Goal: Transaction & Acquisition: Purchase product/service

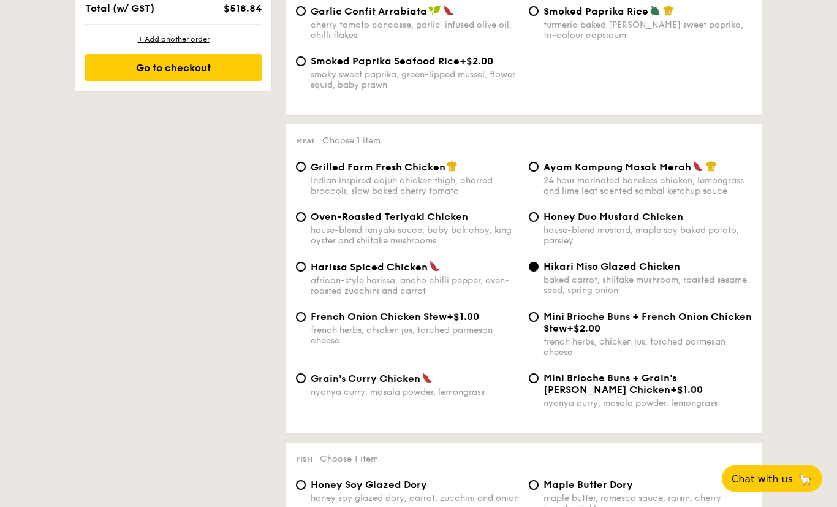
scroll to position [796, 0]
click at [637, 246] on div "house-blend mustard, maple soy baked potato, parsley" at bounding box center [648, 235] width 208 height 21
click at [539, 222] on input "Honey Duo Mustard Chicken house-blend mustard, maple soy baked potato, parsley" at bounding box center [534, 217] width 10 height 10
radio input "true"
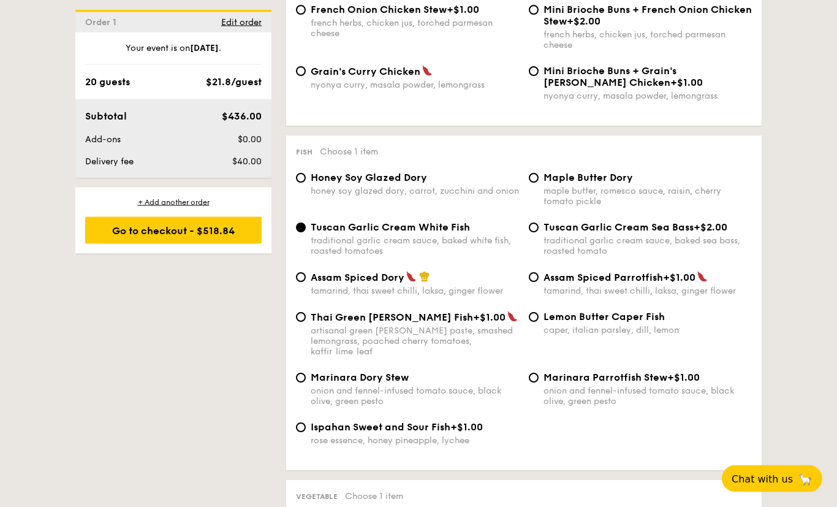
scroll to position [1104, 0]
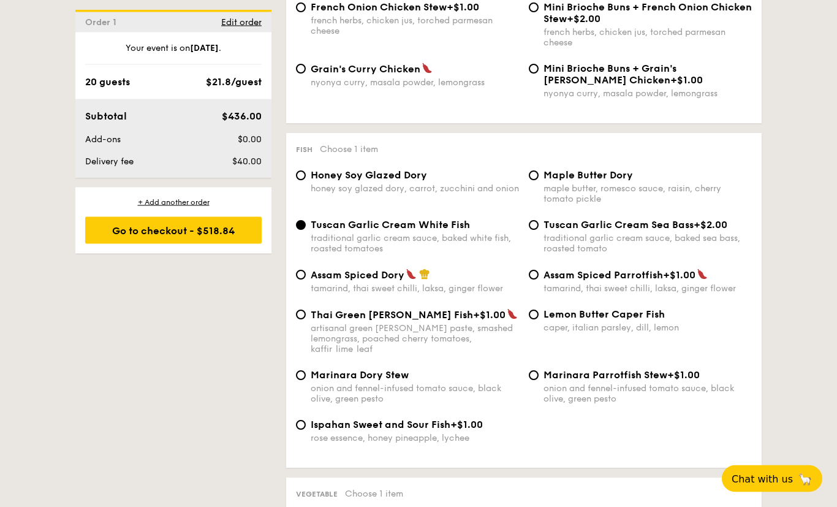
click at [291, 305] on div "Fish Choose 1 item Honey Soy Glazed Dory honey soy glazed dory, carrot, zucchin…" at bounding box center [524, 301] width 476 height 335
click at [302, 280] on input "Assam Spiced Dory tamarind, thai sweet chilli, laksa, ginger flower" at bounding box center [301, 275] width 10 height 10
radio input "true"
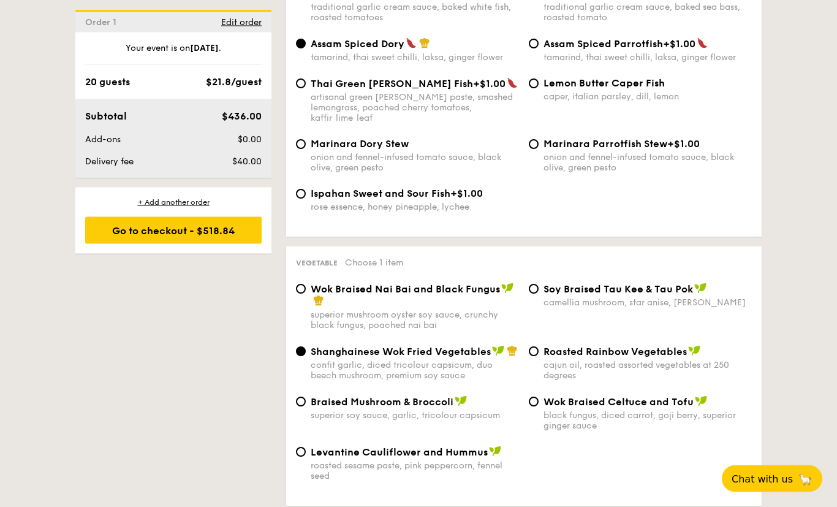
scroll to position [1336, 0]
click at [473, 481] on div "roasted sesame paste, pink peppercorn, fennel seed" at bounding box center [415, 470] width 208 height 21
click at [306, 457] on input "Levantine Cauliflower and Hummus roasted sesame paste, pink peppercorn, fennel …" at bounding box center [301, 452] width 10 height 10
radio input "true"
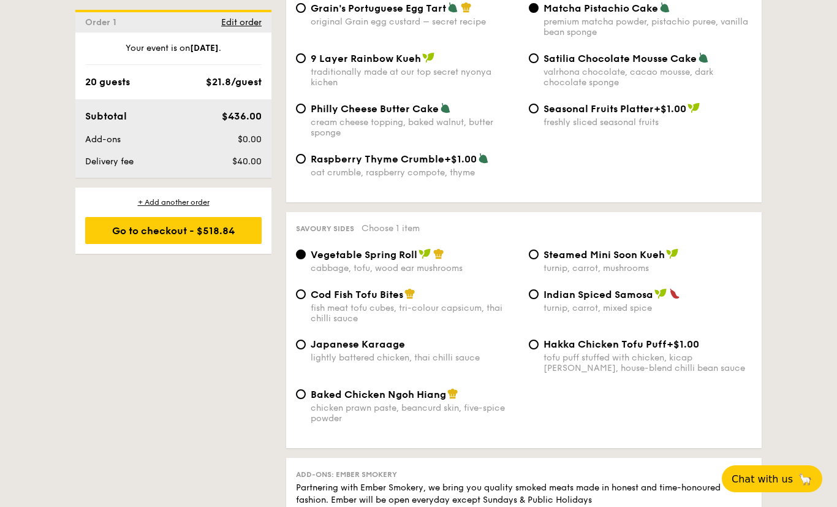
scroll to position [1935, 0]
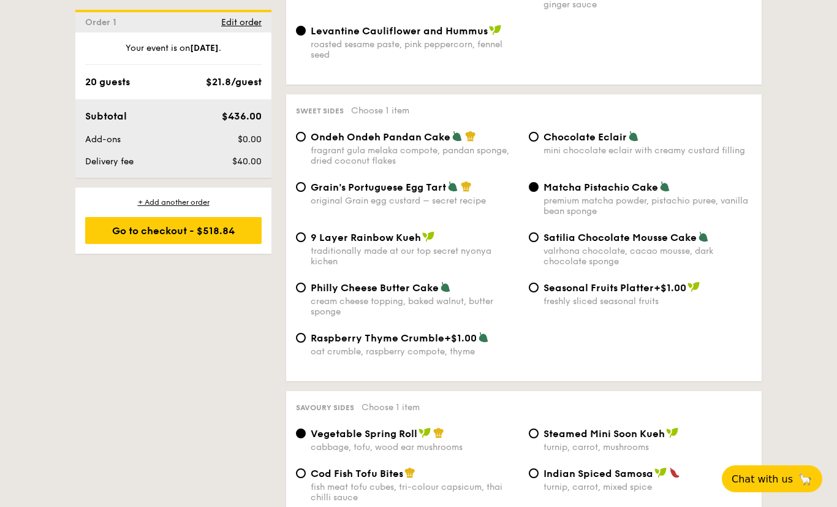
click at [228, 224] on div "Go to checkout - $518.84" at bounding box center [173, 230] width 177 height 27
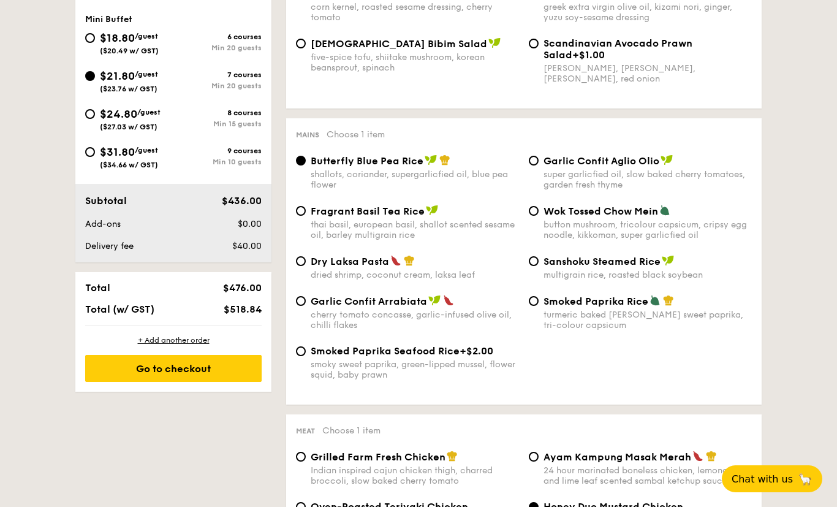
scroll to position [327, 0]
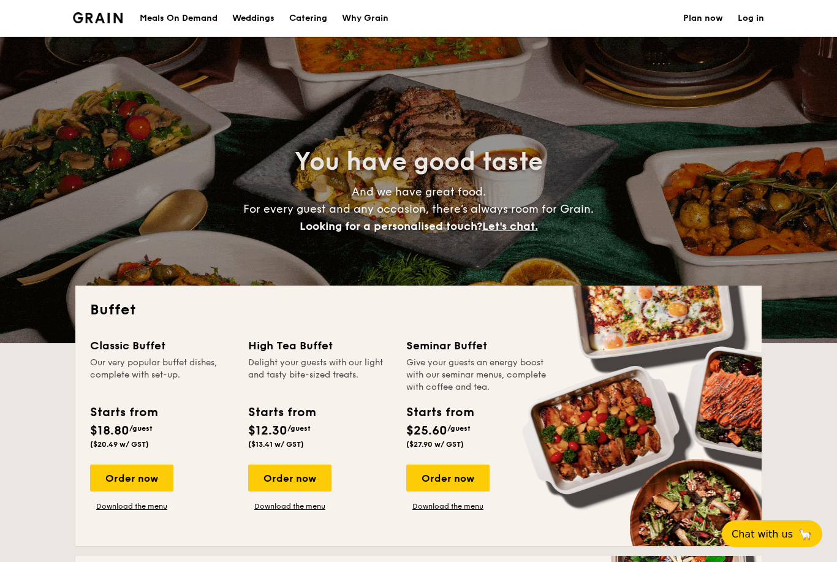
select select
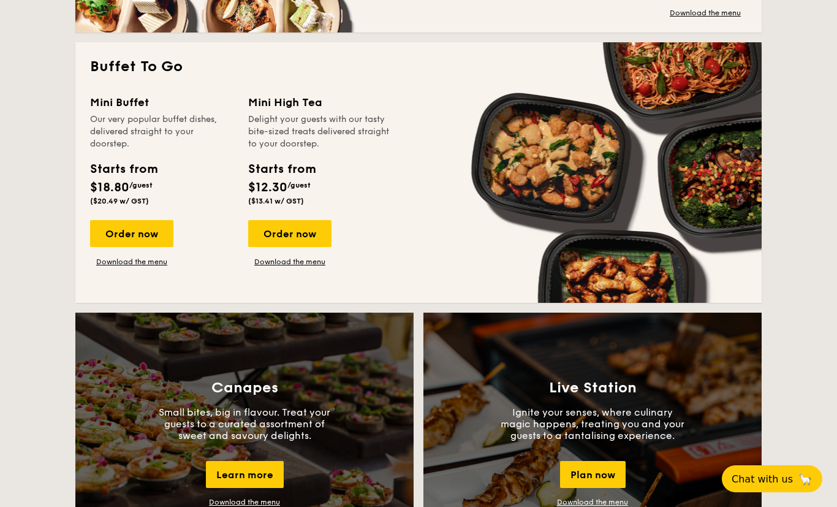
click at [118, 265] on link "Download the menu" at bounding box center [131, 262] width 83 height 10
